Goal: Check status: Check status

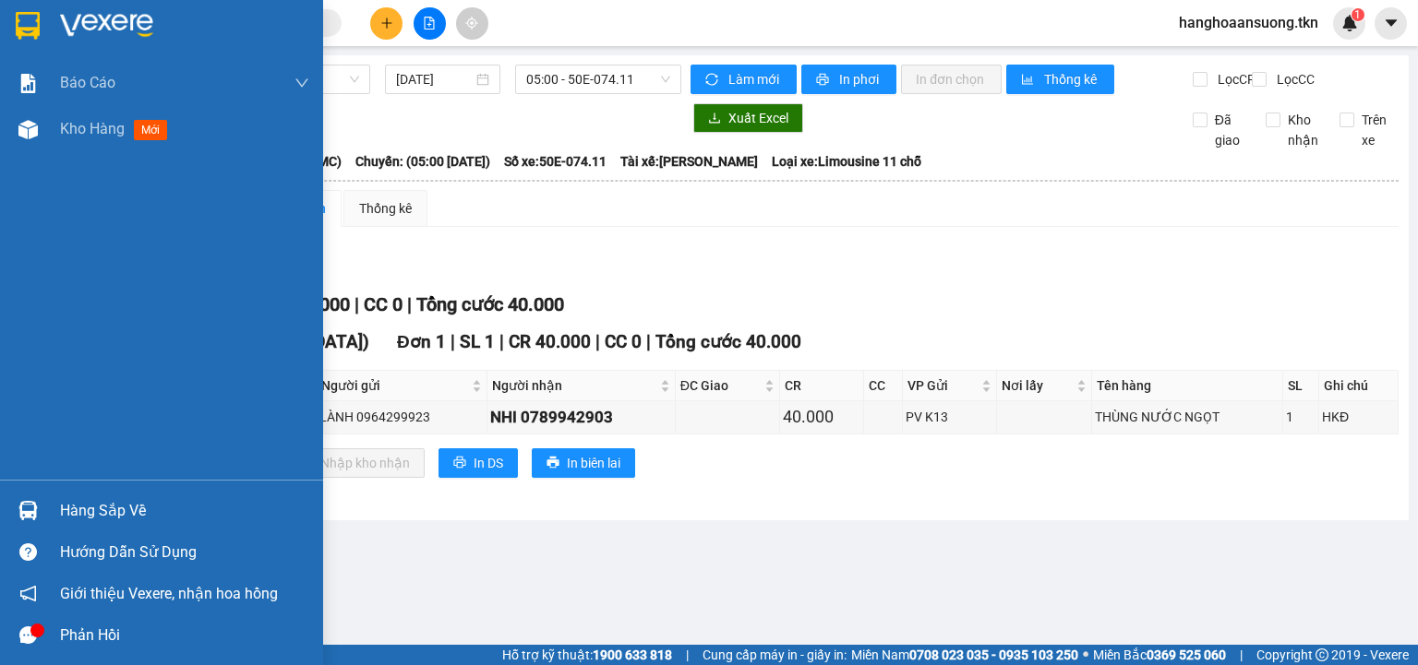
click at [16, 506] on div "Báo cáo Mẫu 1: Báo cáo dòng tiền theo nhân viên Mẫu 2: Thống kê đơn hàng theo n…" at bounding box center [161, 332] width 323 height 665
click at [20, 511] on img at bounding box center [27, 510] width 19 height 19
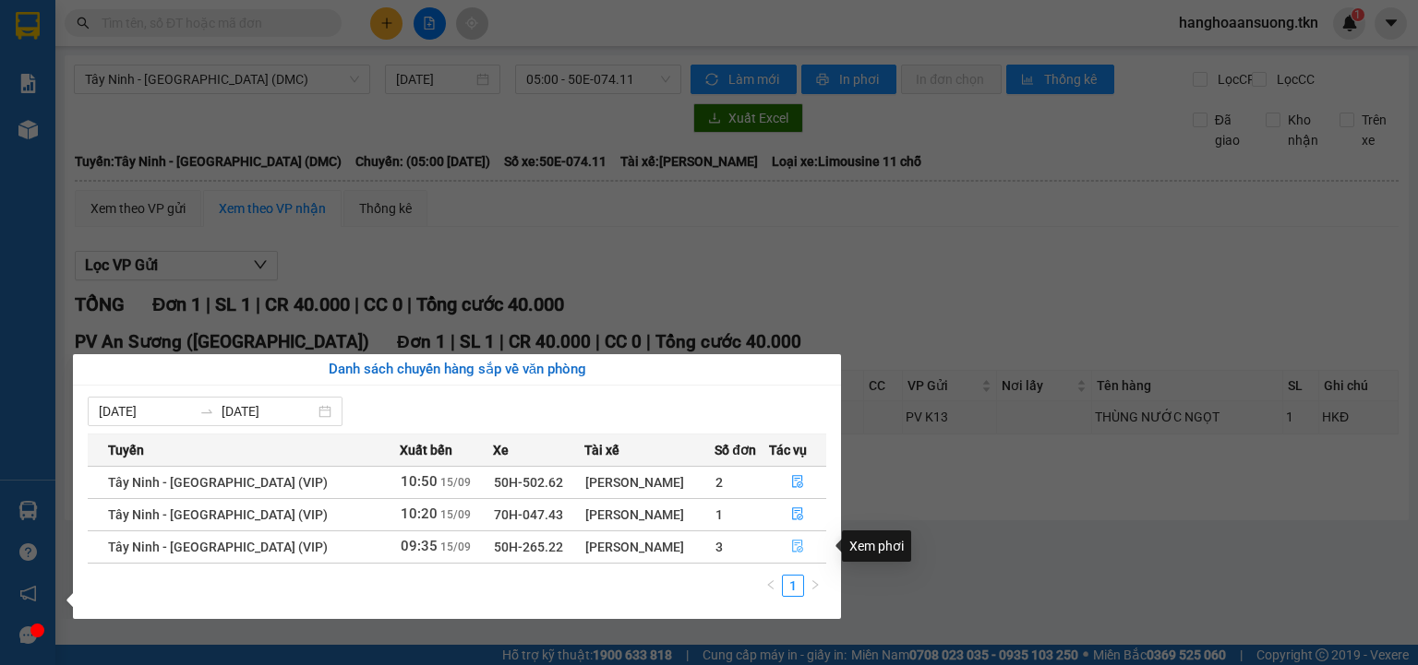
click at [792, 551] on icon "file-done" at bounding box center [797, 547] width 11 height 13
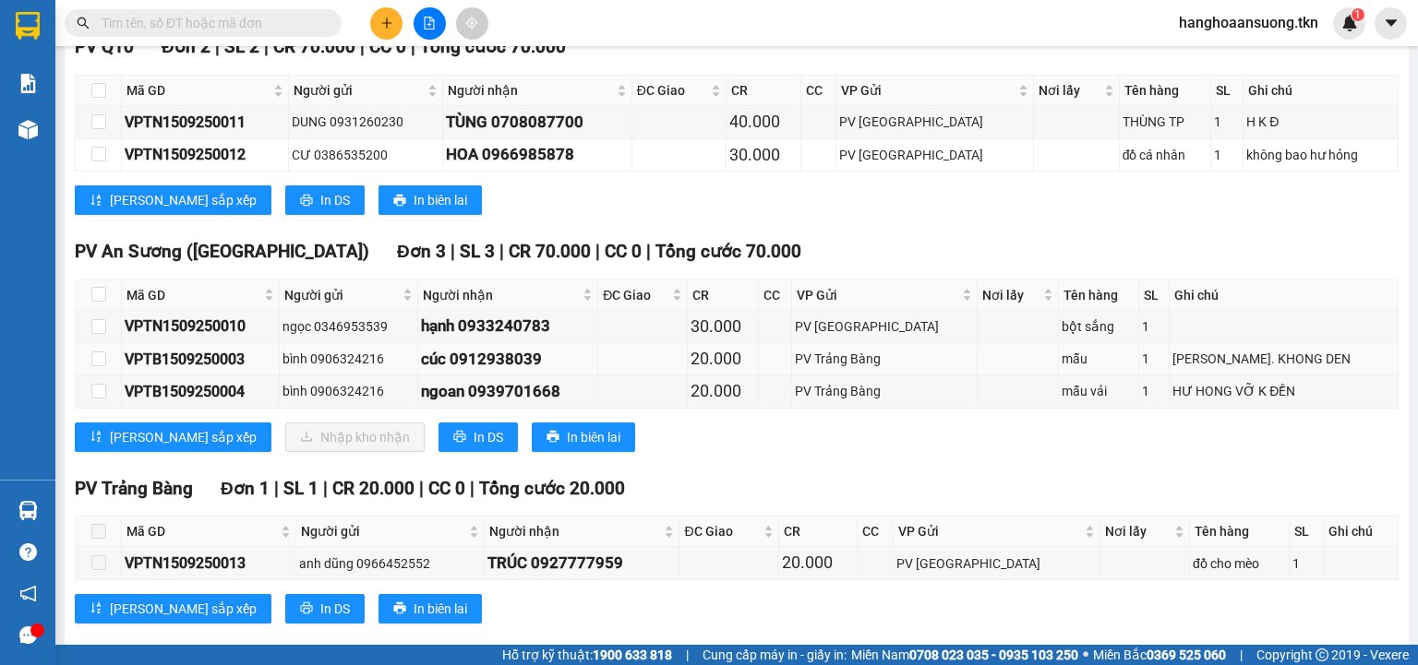
scroll to position [74, 0]
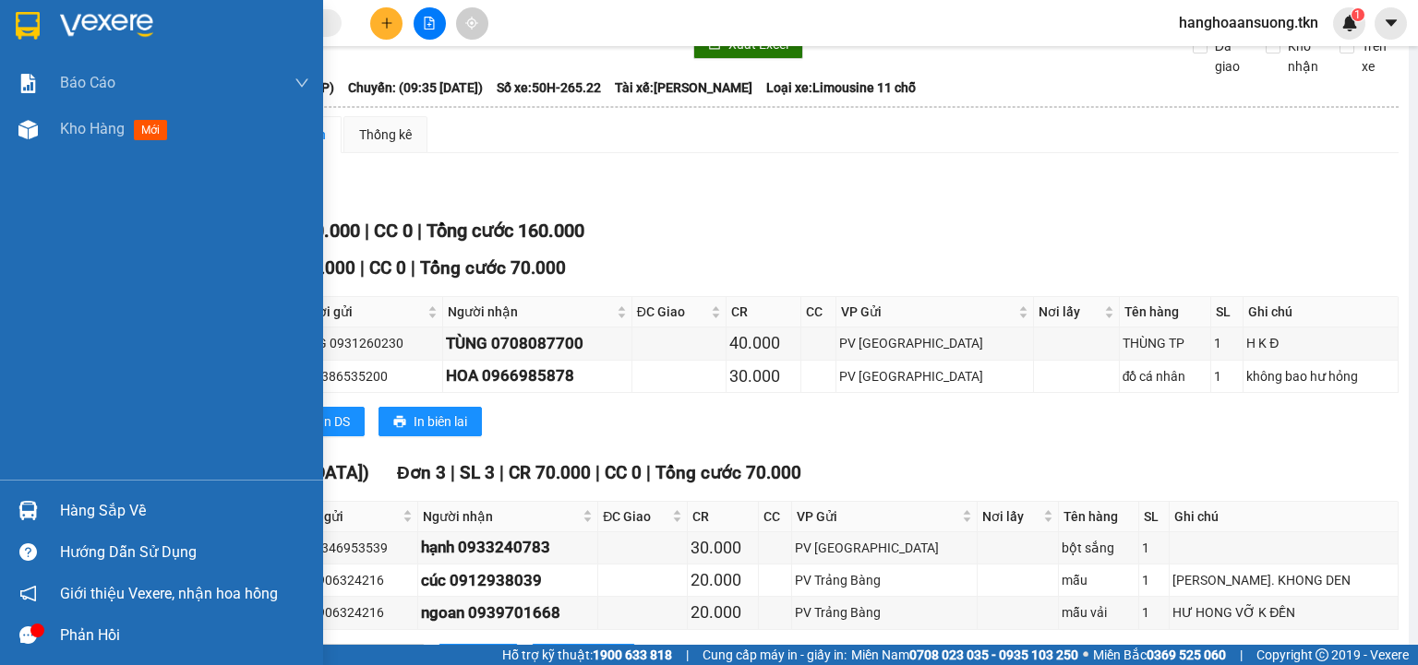
click at [30, 516] on img at bounding box center [27, 510] width 19 height 19
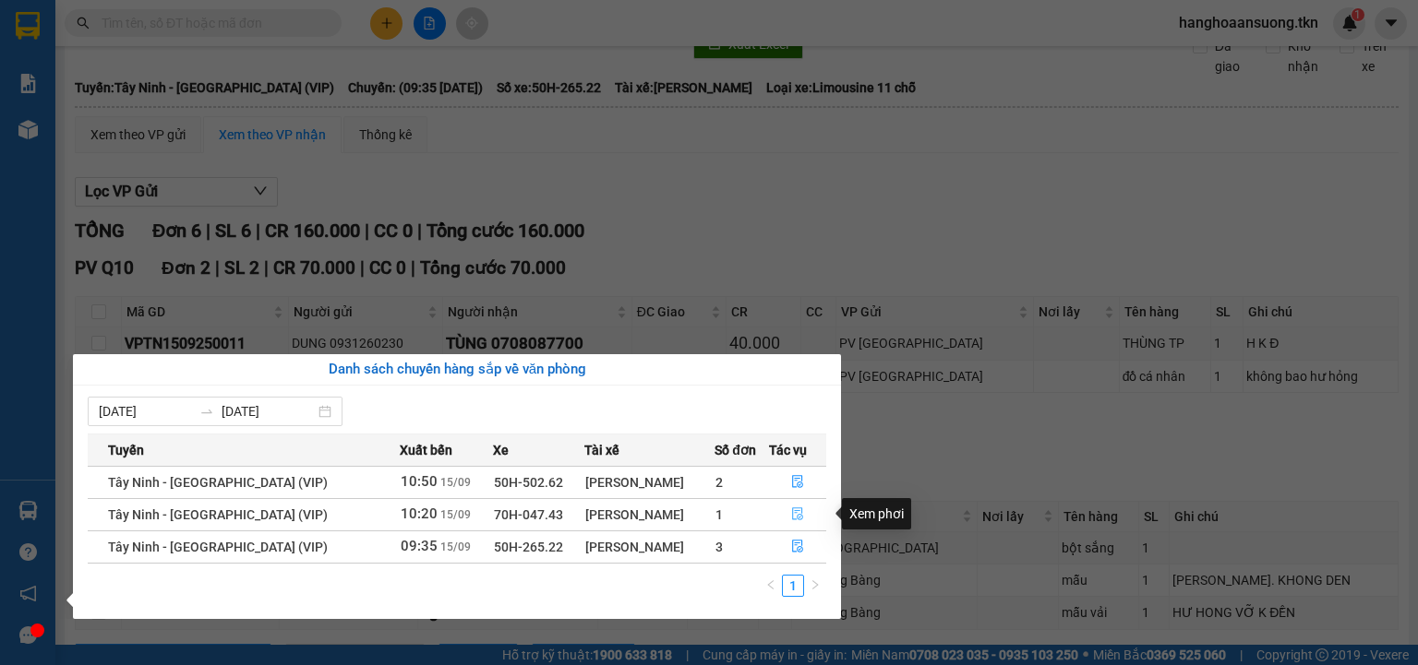
click at [793, 517] on icon "file-done" at bounding box center [797, 514] width 13 height 13
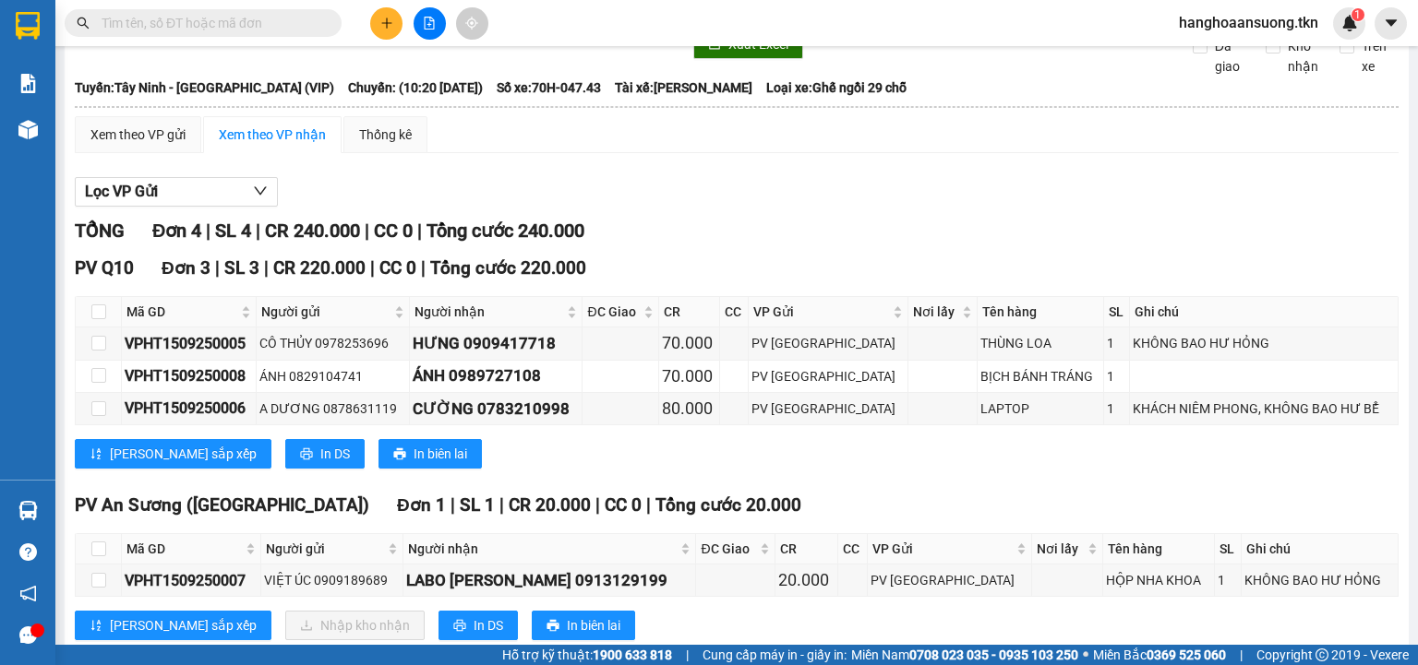
scroll to position [134, 0]
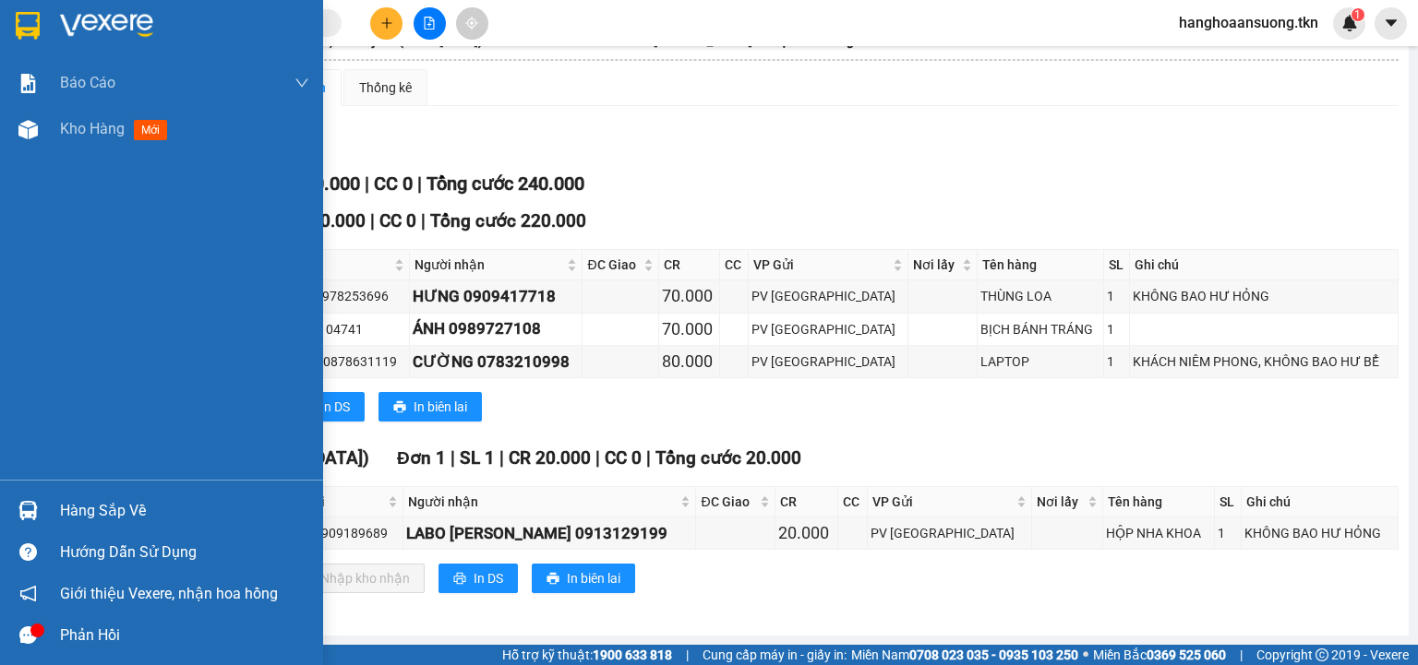
click at [26, 509] on img at bounding box center [27, 510] width 19 height 19
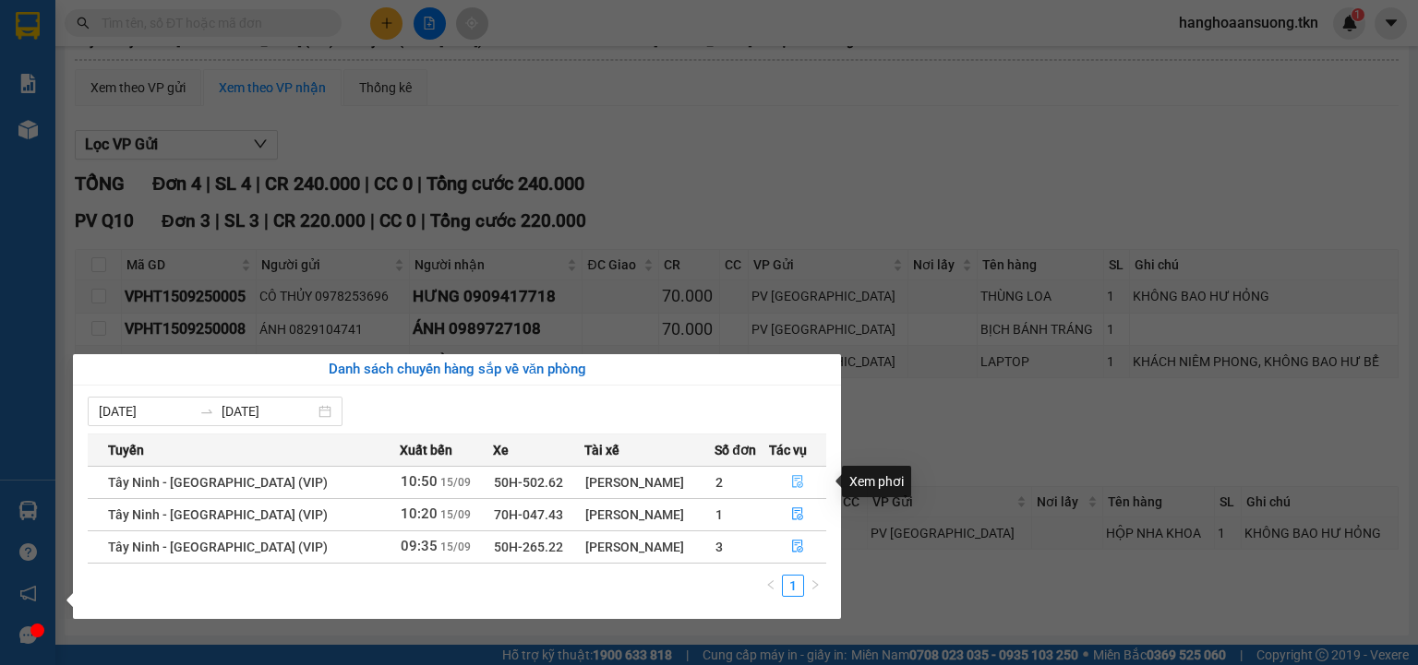
click at [801, 482] on icon "file-done" at bounding box center [797, 481] width 13 height 13
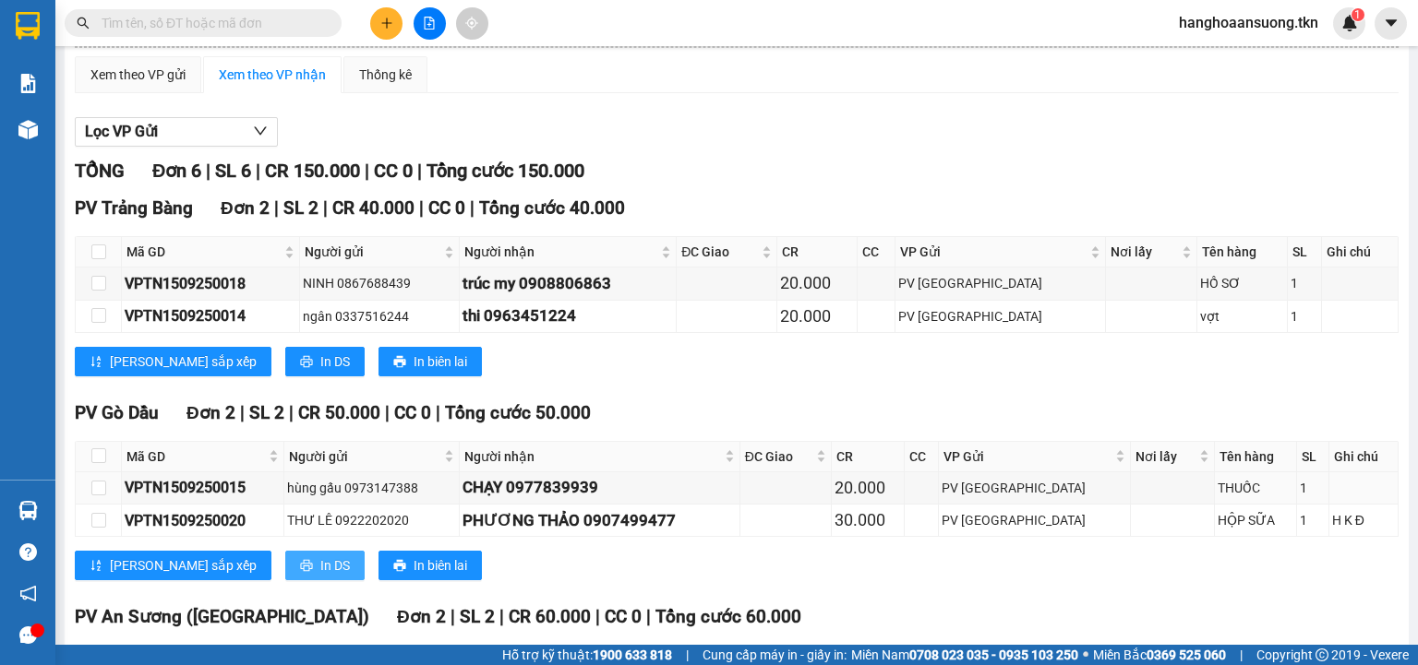
scroll to position [338, 0]
